Goal: Navigation & Orientation: Find specific page/section

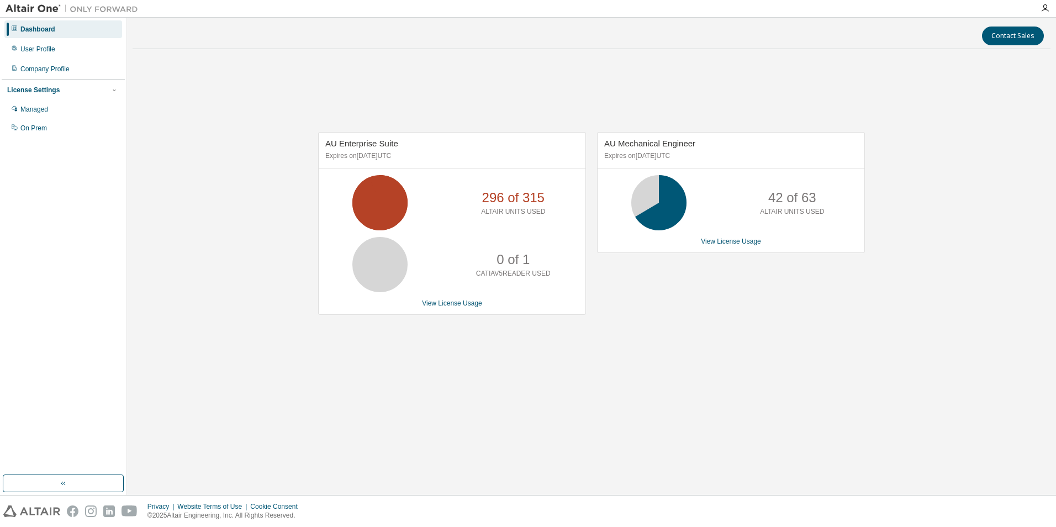
click at [554, 394] on div "AU Enterprise Suite Expires on [DATE] UTC 296 of 315 ALTAIR UNITS USED 0 of 1 C…" at bounding box center [592, 229] width 918 height 343
